Goal: Find specific page/section: Find specific page/section

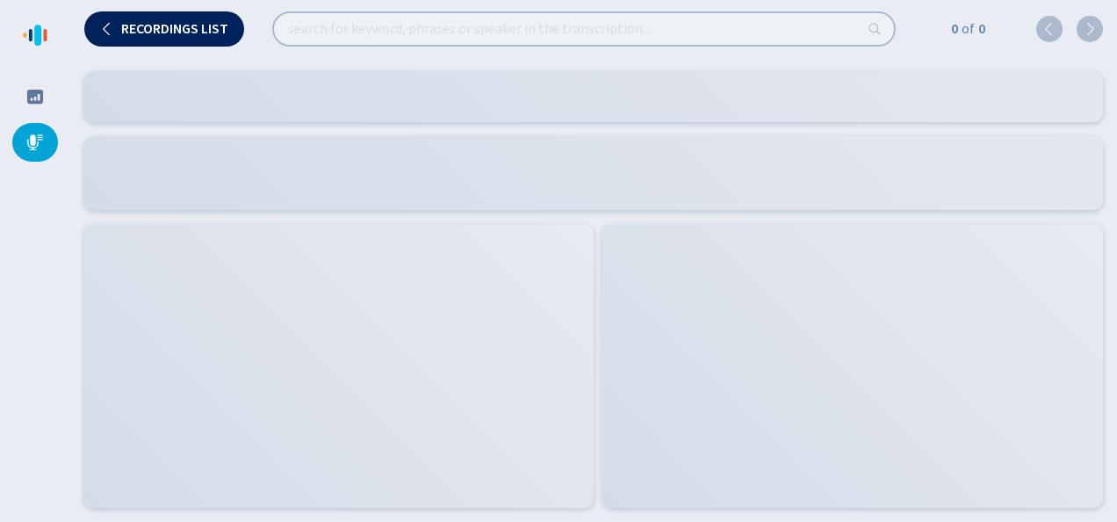
click at [25, 34] on icon at bounding box center [26, 35] width 4 height 5
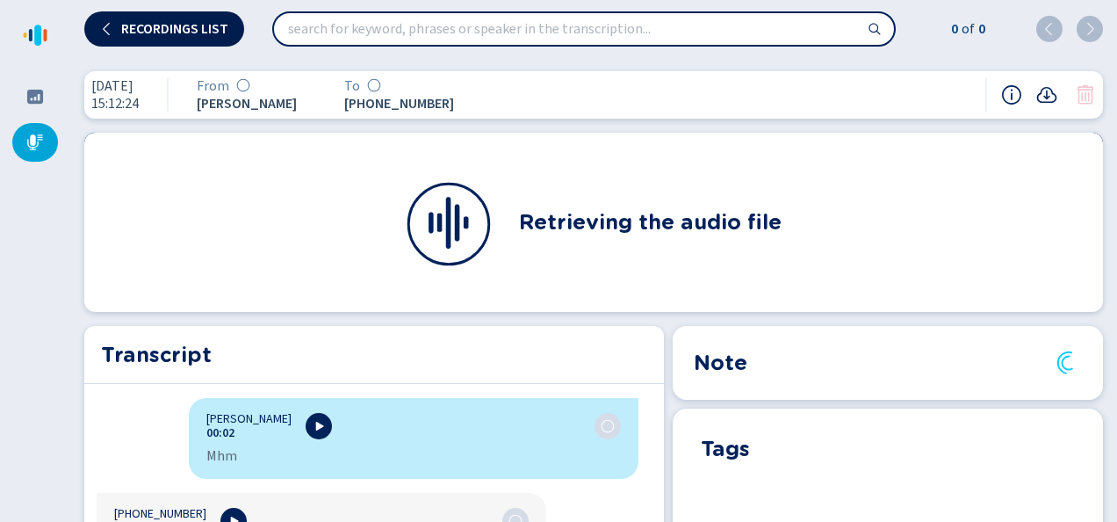
click at [101, 26] on icon at bounding box center [107, 29] width 14 height 14
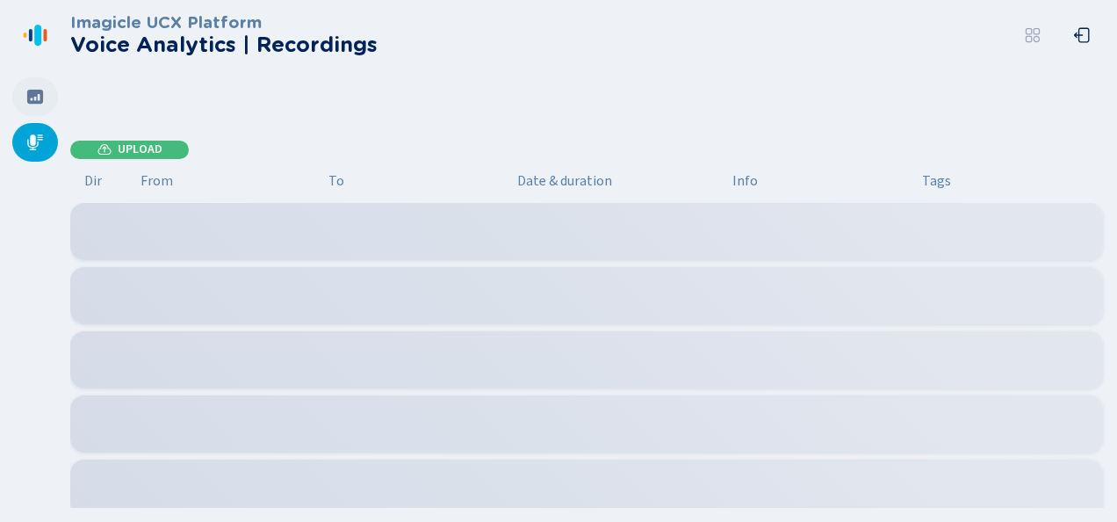
click at [37, 97] on icon at bounding box center [35, 97] width 16 height 14
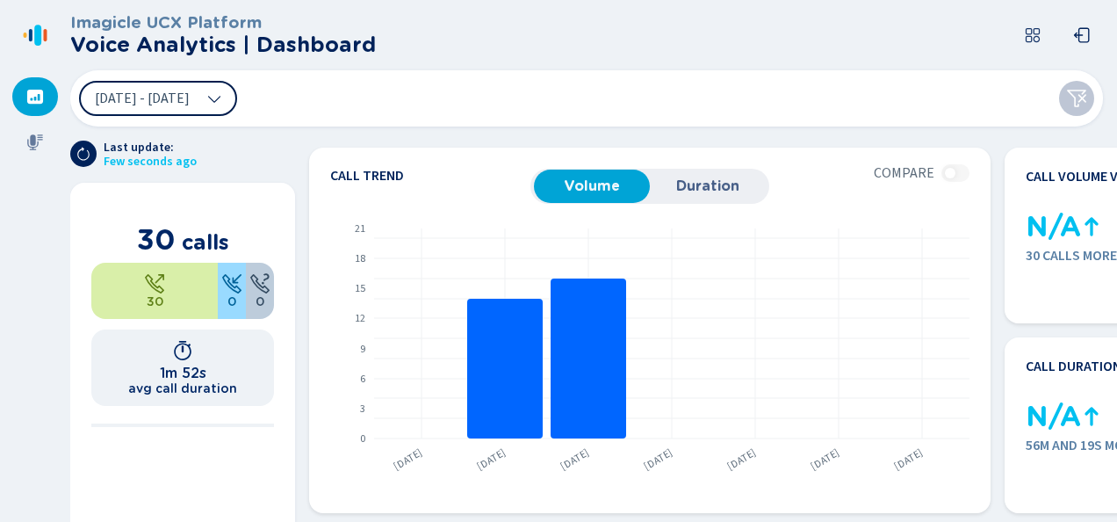
click at [221, 97] on icon at bounding box center [214, 98] width 14 height 14
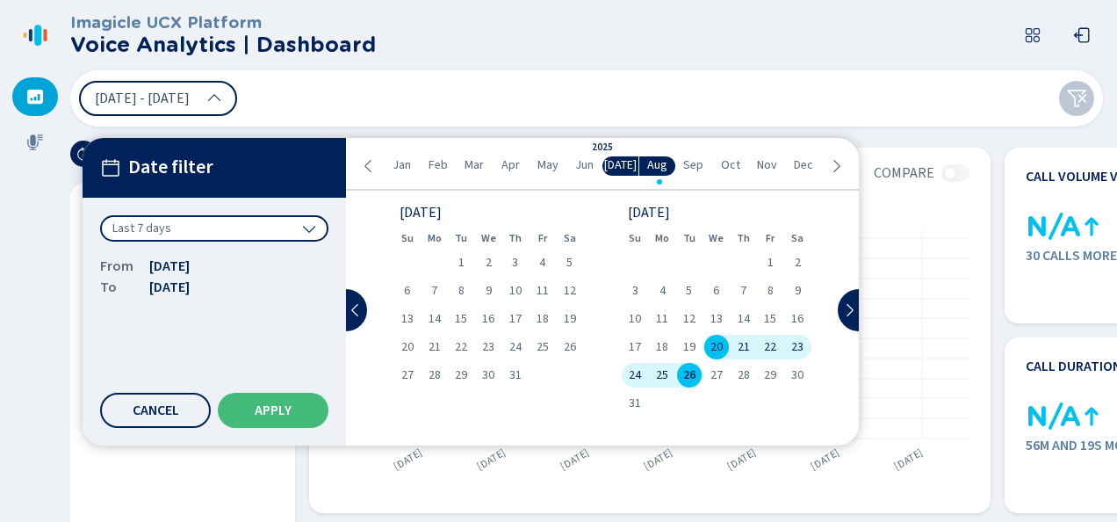
click at [699, 34] on header "Imagicle UCX Platform Voice Analytics | Dashboard" at bounding box center [590, 35] width 1040 height 70
